Goal: Transaction & Acquisition: Purchase product/service

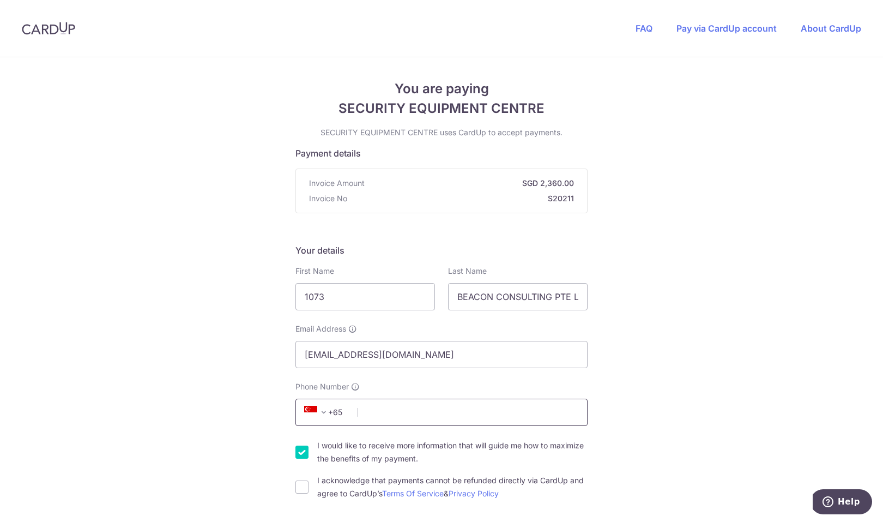
click at [381, 412] on input "Phone Number" at bounding box center [441, 412] width 292 height 27
type input "97860941"
type input "S159457"
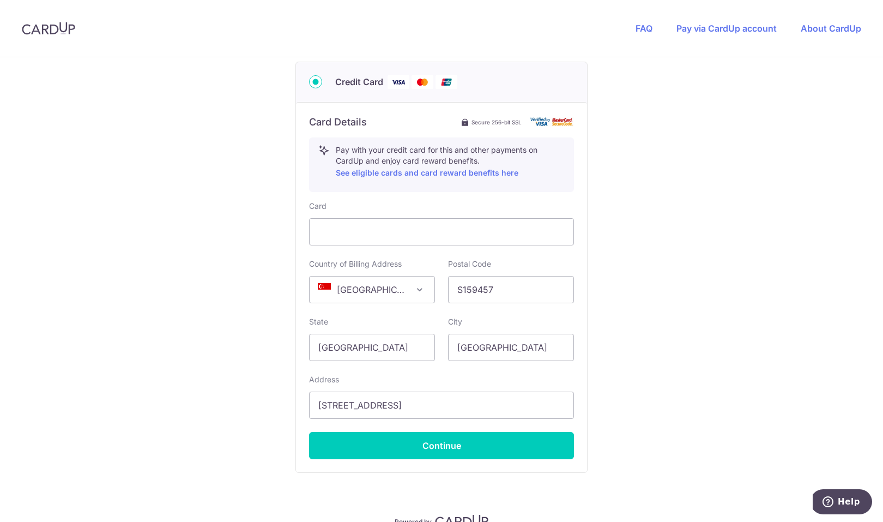
click at [654, 216] on div "You are paying SECURITY EQUIPMENT CENTRE SECURITY EQUIPMENT CENTRE uses CardUp …" at bounding box center [441, 47] width 883 height 1064
click at [492, 291] on input "S159457" at bounding box center [511, 289] width 126 height 27
click at [362, 336] on input "[GEOGRAPHIC_DATA]" at bounding box center [372, 347] width 126 height 27
click at [486, 342] on input "[GEOGRAPHIC_DATA]" at bounding box center [511, 347] width 126 height 27
click at [430, 411] on input "[STREET_ADDRESS]" at bounding box center [441, 404] width 265 height 27
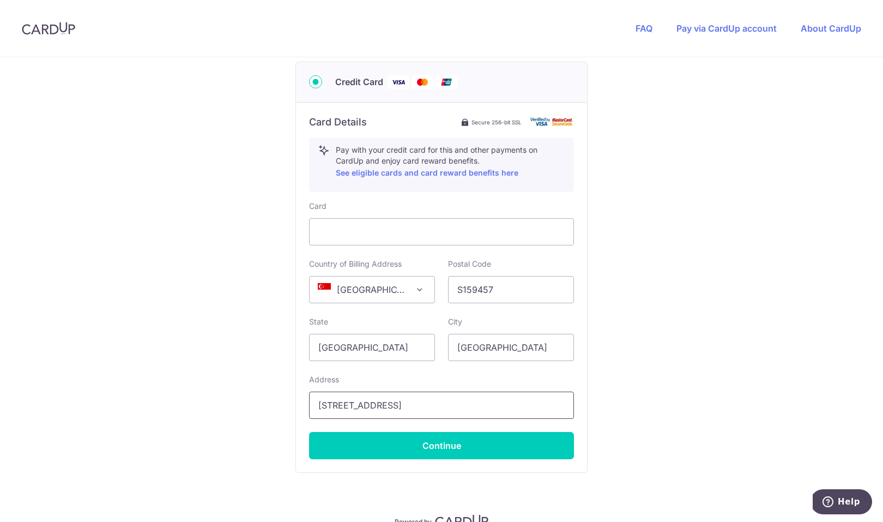
click at [430, 410] on input "[STREET_ADDRESS]" at bounding box center [441, 404] width 265 height 27
click at [429, 408] on input "[STREET_ADDRESS]" at bounding box center [441, 404] width 265 height 27
type input "[STREET_ADDRESS]"
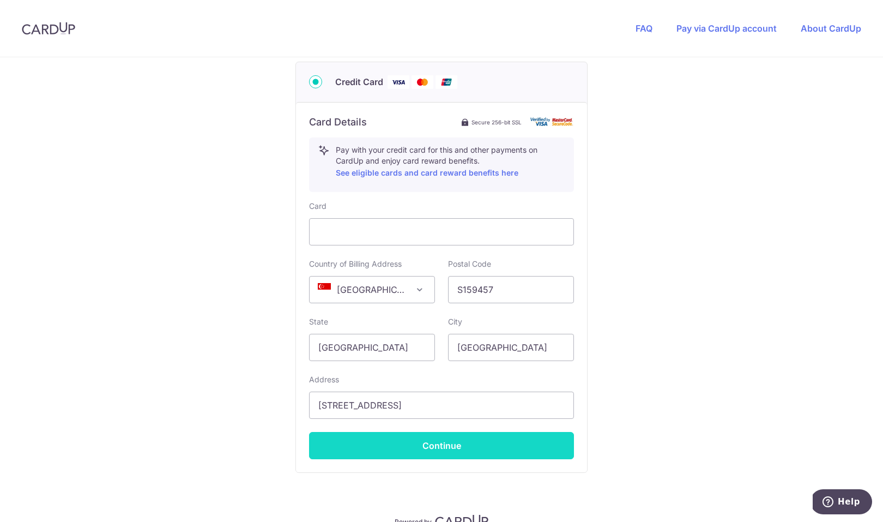
click at [497, 453] on button "Continue" at bounding box center [441, 445] width 265 height 27
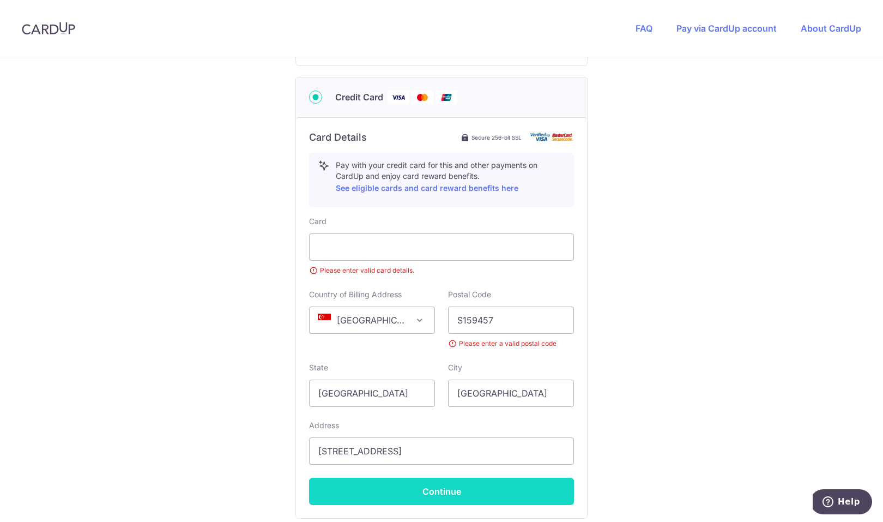
scroll to position [197, 0]
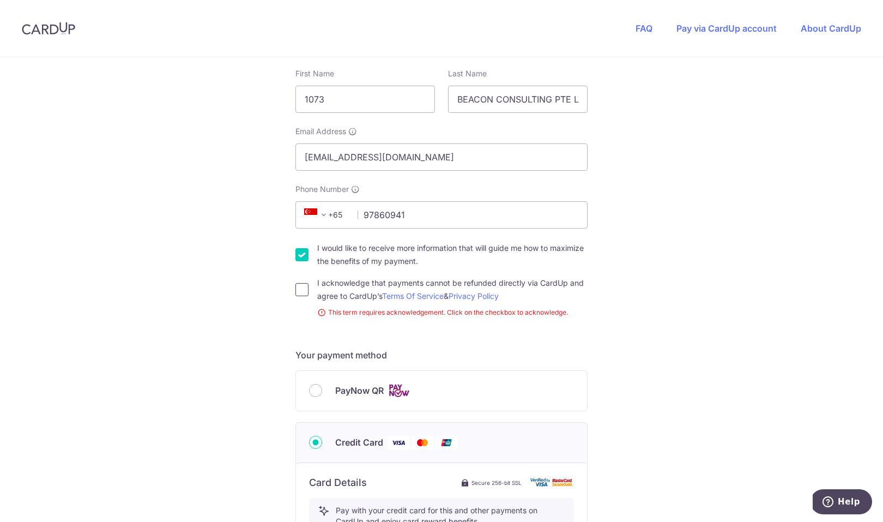
click at [300, 287] on input "I acknowledge that payments cannot be refunded directly via CardUp and agree to…" at bounding box center [301, 289] width 13 height 13
checkbox input "true"
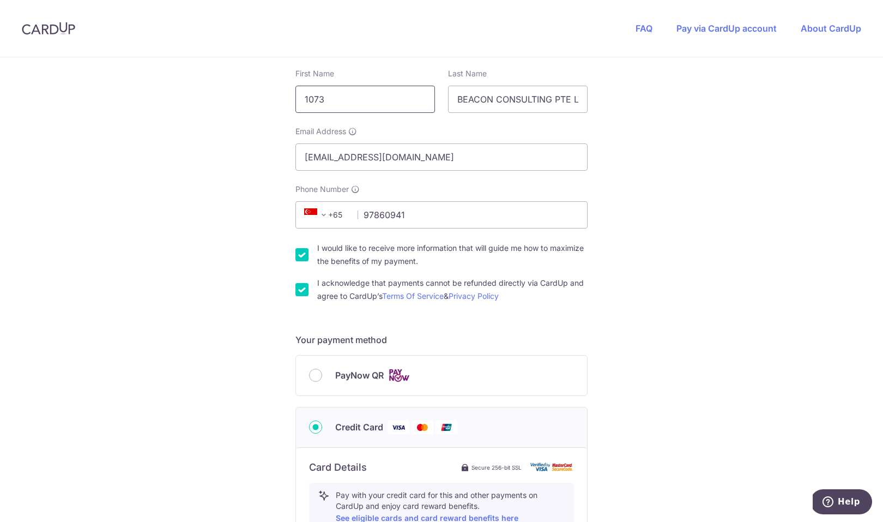
click at [370, 99] on input "1073" at bounding box center [365, 99] width 140 height 27
drag, startPoint x: 370, startPoint y: 99, endPoint x: 294, endPoint y: 95, distance: 76.4
click at [295, 97] on input "1073" at bounding box center [365, 99] width 140 height 27
type input "[PERSON_NAME]"
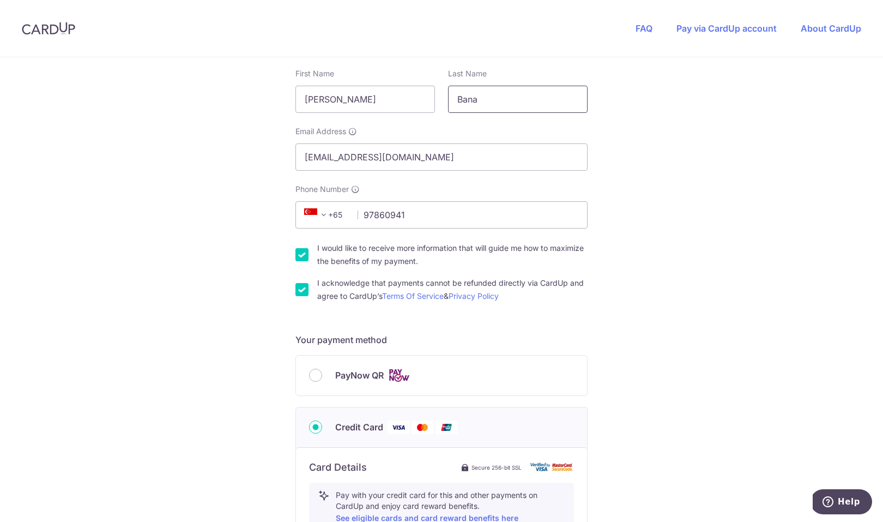
type input "Bana"
click at [749, 257] on div "You are paying SECURITY EQUIPMENT CENTRE SECURITY EQUIPMENT CENTRE uses CardUp …" at bounding box center [441, 407] width 883 height 1094
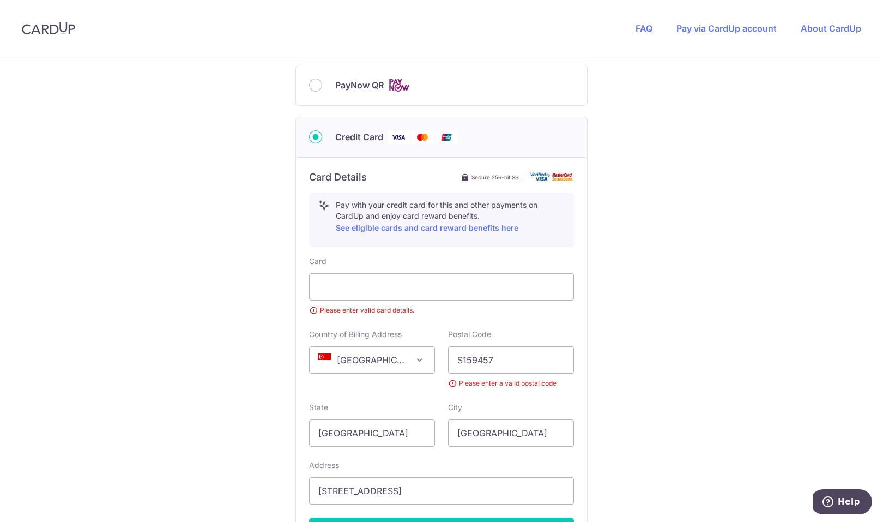
scroll to position [508, 0]
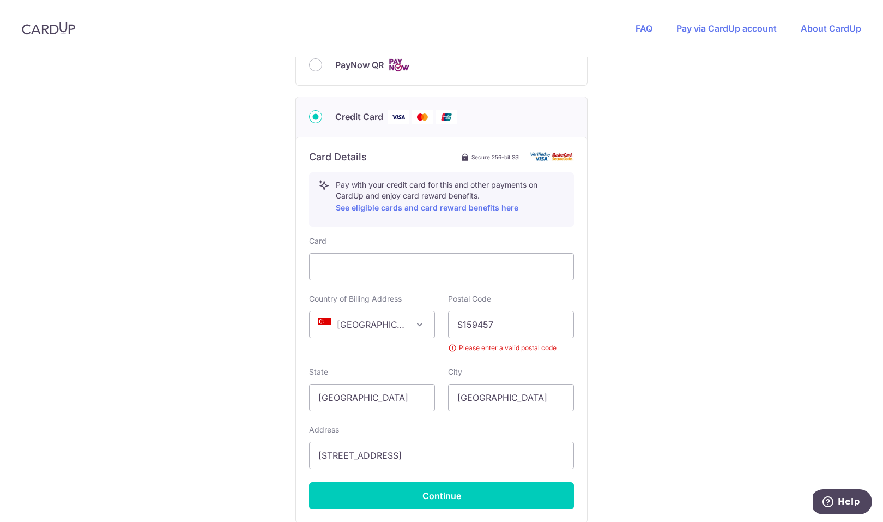
click at [714, 200] on div "You are paying SECURITY EQUIPMENT CENTRE SECURITY EQUIPMENT CENTRE uses CardUp …" at bounding box center [441, 89] width 883 height 1079
drag, startPoint x: 496, startPoint y: 333, endPoint x: 457, endPoint y: 328, distance: 39.5
click at [457, 328] on input "S159457" at bounding box center [511, 324] width 126 height 27
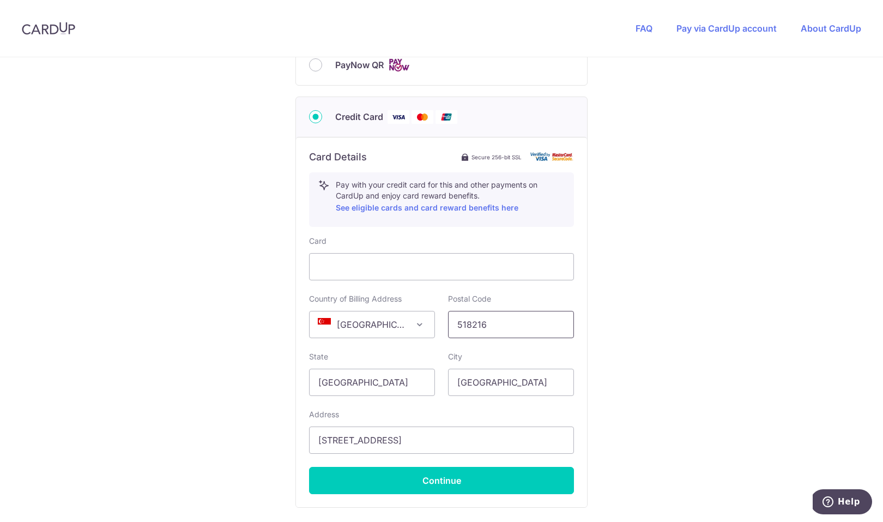
type input "518216"
click at [715, 273] on div "You are paying SECURITY EQUIPMENT CENTRE SECURITY EQUIPMENT CENTRE uses CardUp …" at bounding box center [441, 82] width 883 height 1064
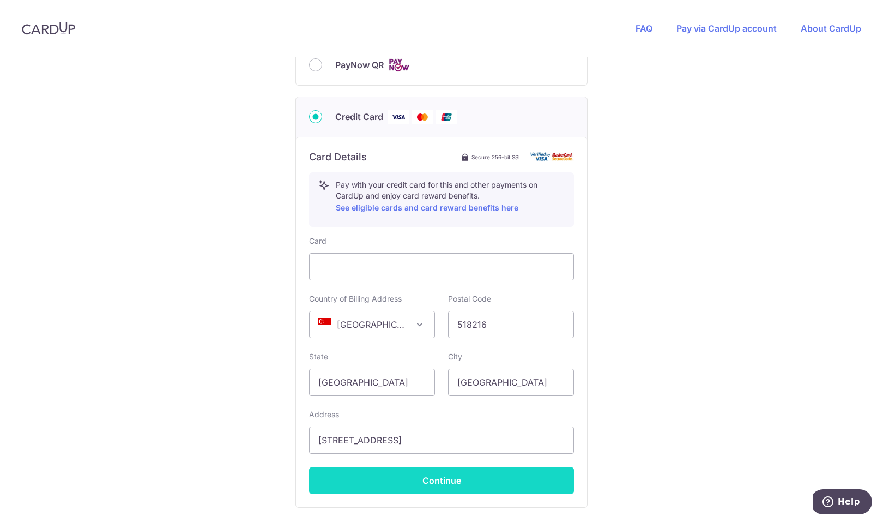
click at [458, 476] on button "Continue" at bounding box center [441, 480] width 265 height 27
type input "**** 8254"
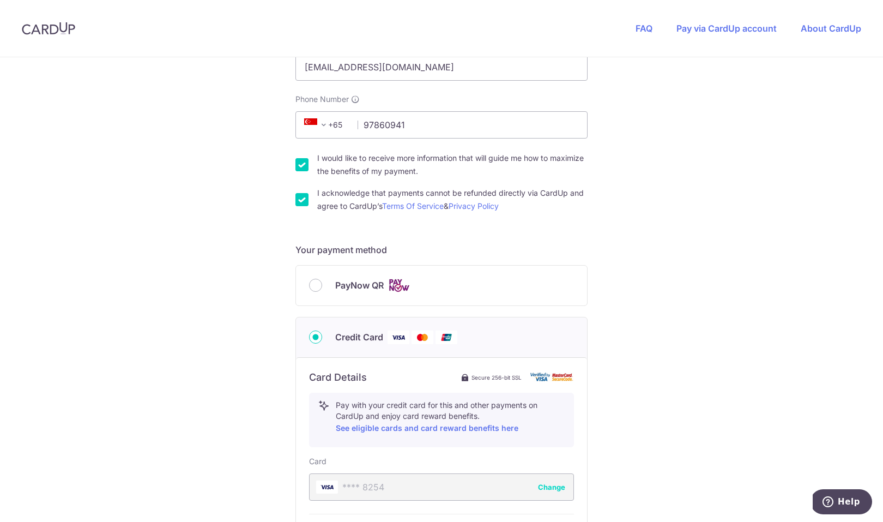
scroll to position [522, 0]
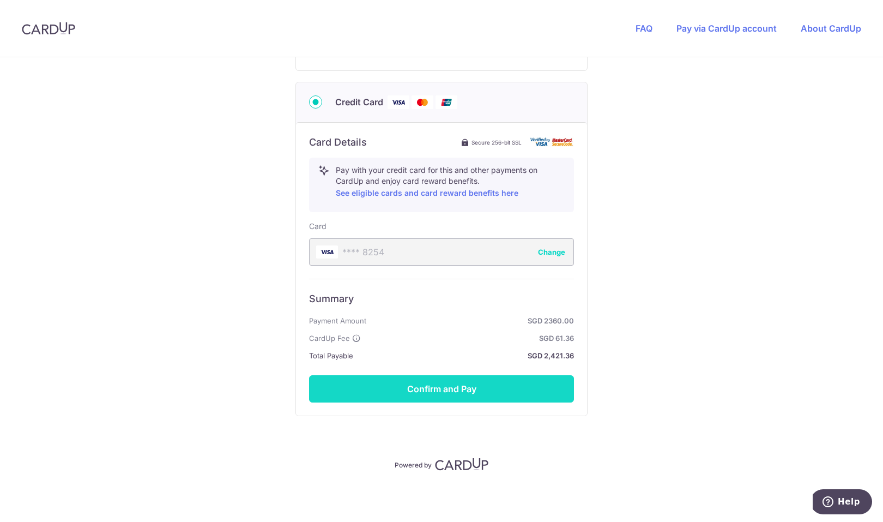
click at [405, 396] on button "Confirm and Pay" at bounding box center [441, 388] width 265 height 27
